Goal: Transaction & Acquisition: Purchase product/service

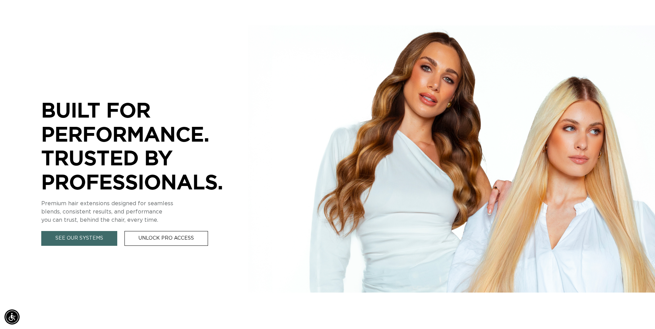
scroll to position [137, 0]
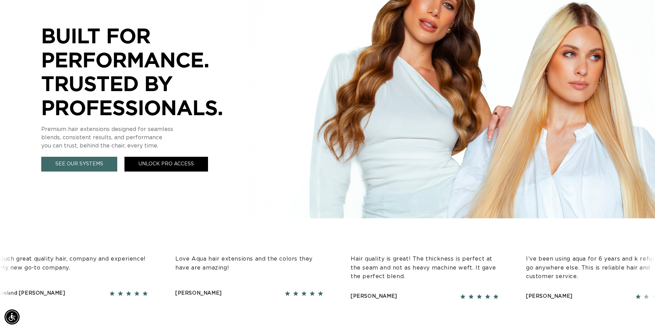
click at [144, 168] on link "Unlock Pro Access" at bounding box center [165, 164] width 83 height 15
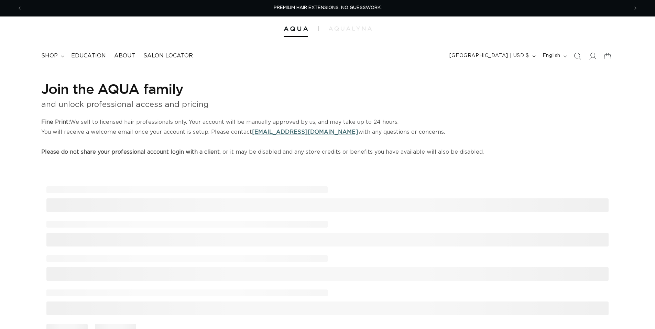
select select "US"
select select "United States"
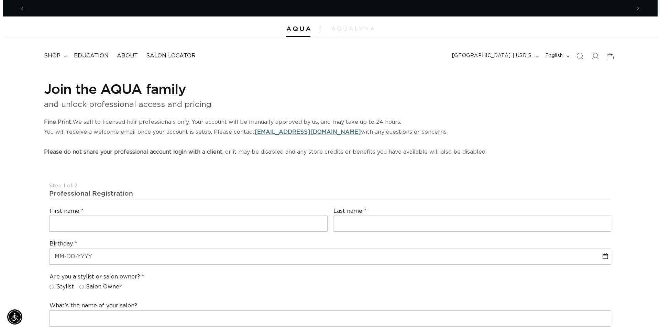
scroll to position [0, 1211]
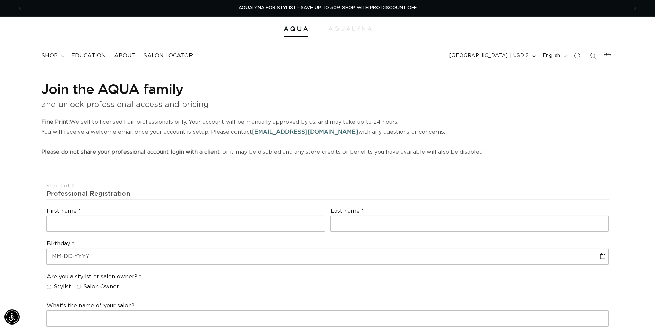
click at [601, 57] on icon at bounding box center [607, 56] width 16 height 16
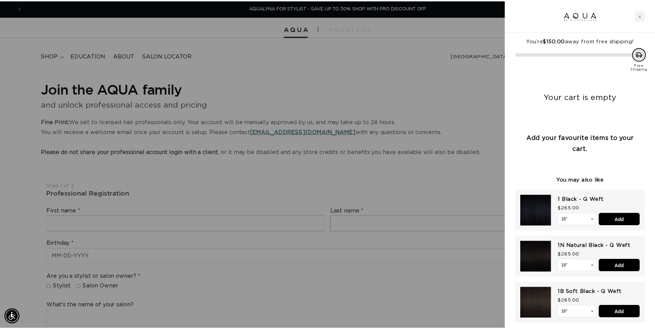
scroll to position [0, 1222]
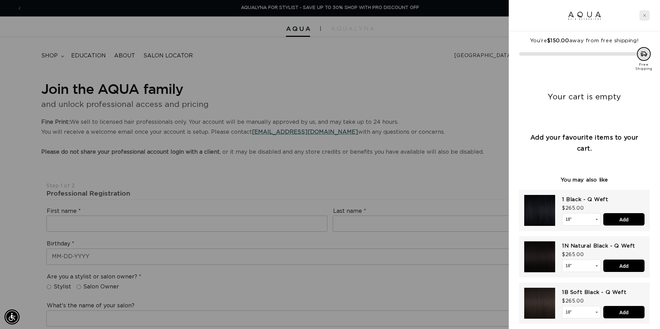
click at [644, 16] on icon "Close cart" at bounding box center [643, 15] width 3 height 3
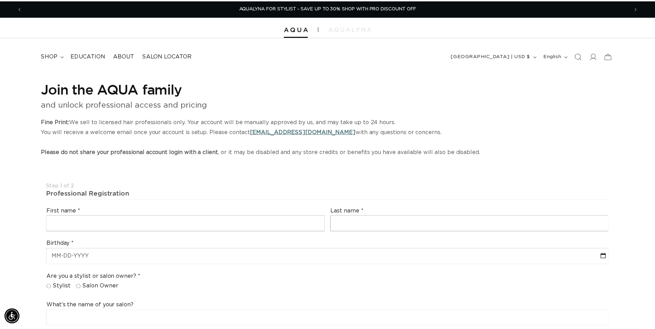
scroll to position [0, 1211]
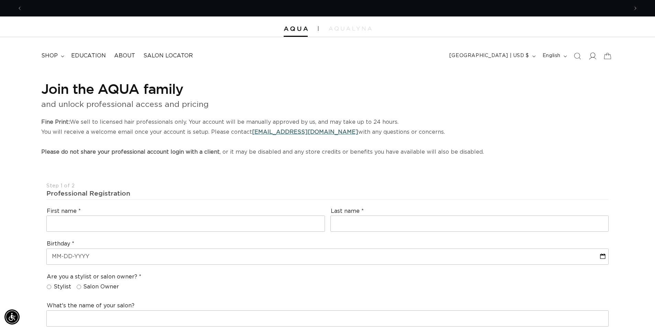
click at [590, 55] on icon at bounding box center [591, 55] width 7 height 7
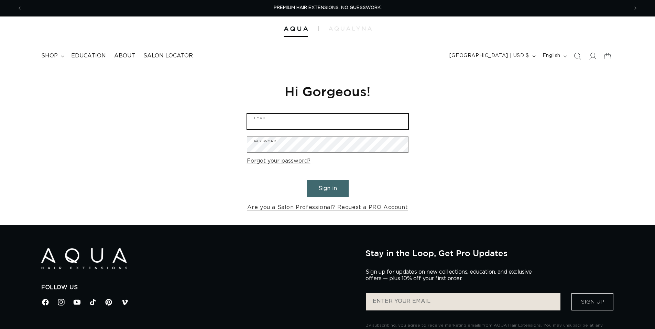
click at [332, 121] on input "Email" at bounding box center [327, 121] width 161 height 15
type input "abigail3bishop@yahoo.com"
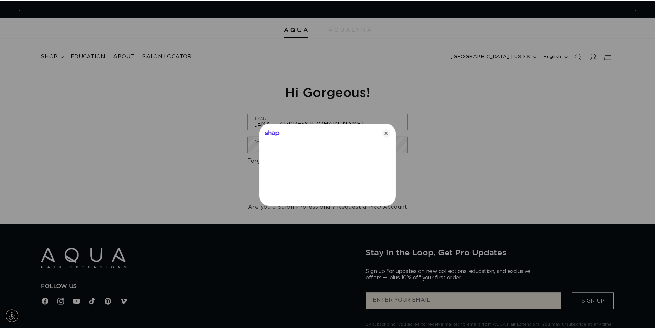
scroll to position [0, 611]
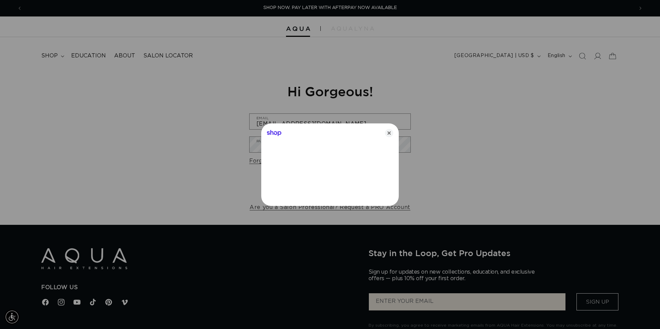
click at [397, 132] on div "Shop" at bounding box center [329, 131] width 137 height 16
click at [390, 134] on icon "Close" at bounding box center [389, 133] width 8 height 8
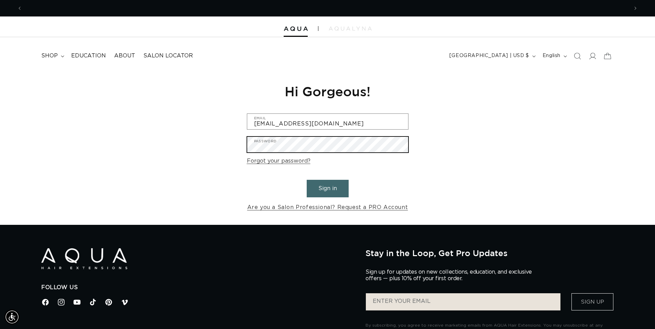
scroll to position [0, 1211]
click at [306, 180] on button "Sign in" at bounding box center [327, 189] width 42 height 18
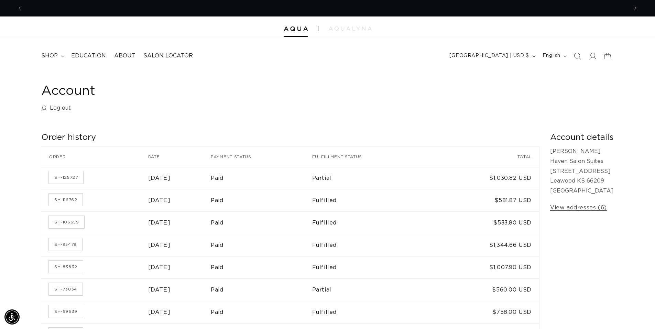
scroll to position [0, 1211]
click at [52, 59] on span "shop" at bounding box center [49, 55] width 16 height 7
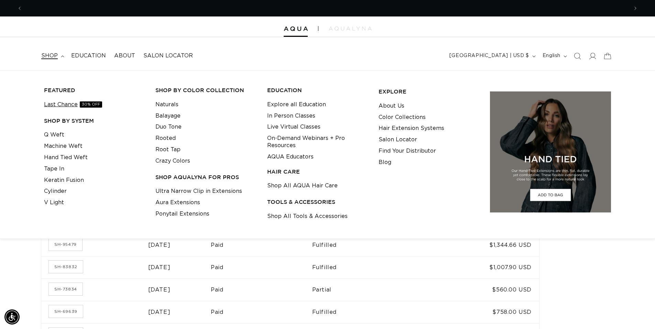
scroll to position [0, 0]
click at [65, 105] on link "Last Chance 30% OFF" at bounding box center [73, 104] width 58 height 11
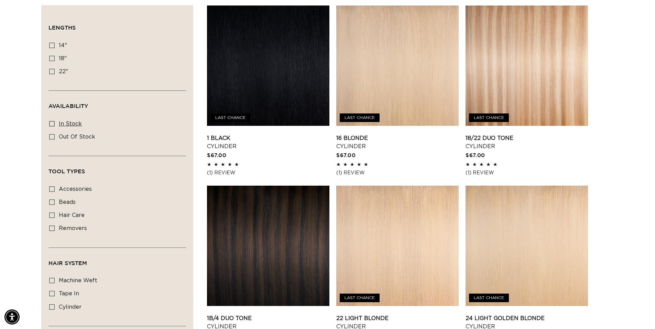
scroll to position [344, 0]
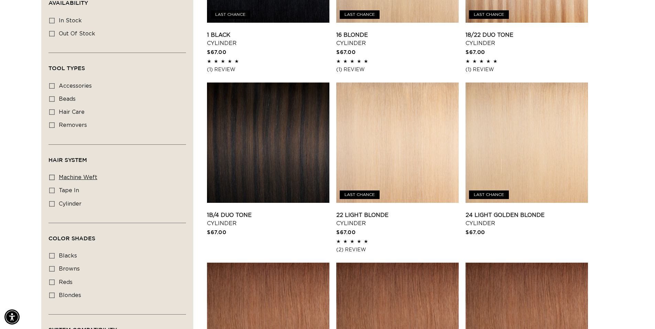
click at [52, 176] on icon at bounding box center [51, 177] width 5 height 5
click at [52, 176] on input "machine weft machine weft (2 products)" at bounding box center [51, 177] width 5 height 5
checkbox input "true"
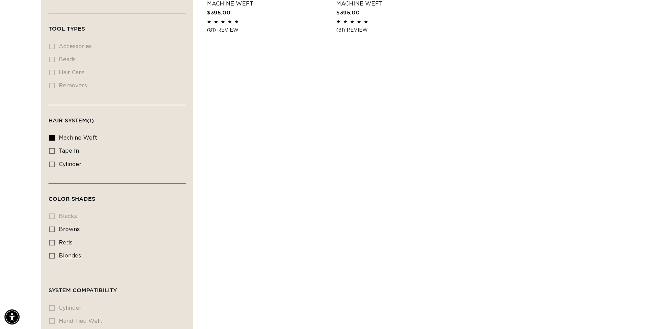
scroll to position [309, 0]
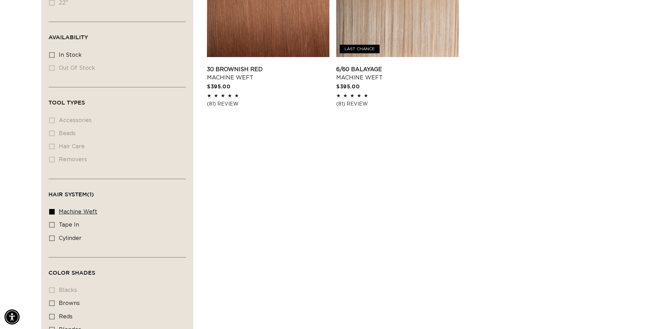
click at [52, 212] on icon at bounding box center [51, 211] width 5 height 5
click at [52, 212] on input "machine weft machine weft (2 products)" at bounding box center [51, 211] width 5 height 5
checkbox input "false"
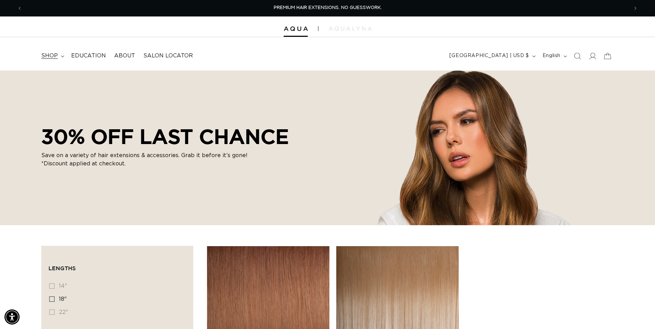
click at [54, 57] on span "shop" at bounding box center [49, 55] width 16 height 7
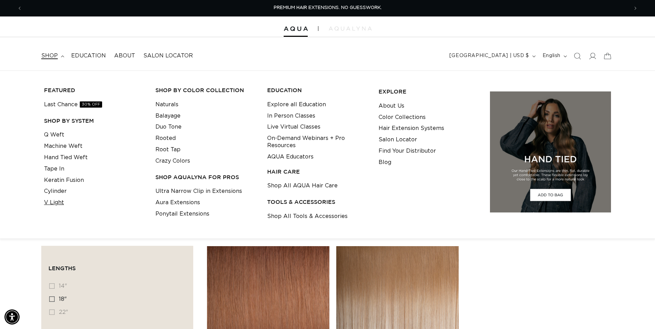
click at [53, 201] on link "V Light" at bounding box center [54, 202] width 20 height 11
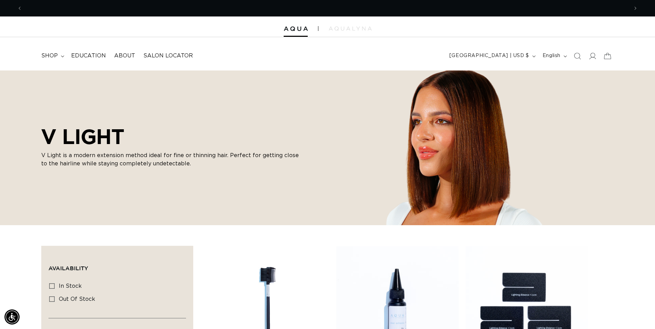
scroll to position [0, 1211]
